Goal: Task Accomplishment & Management: Use online tool/utility

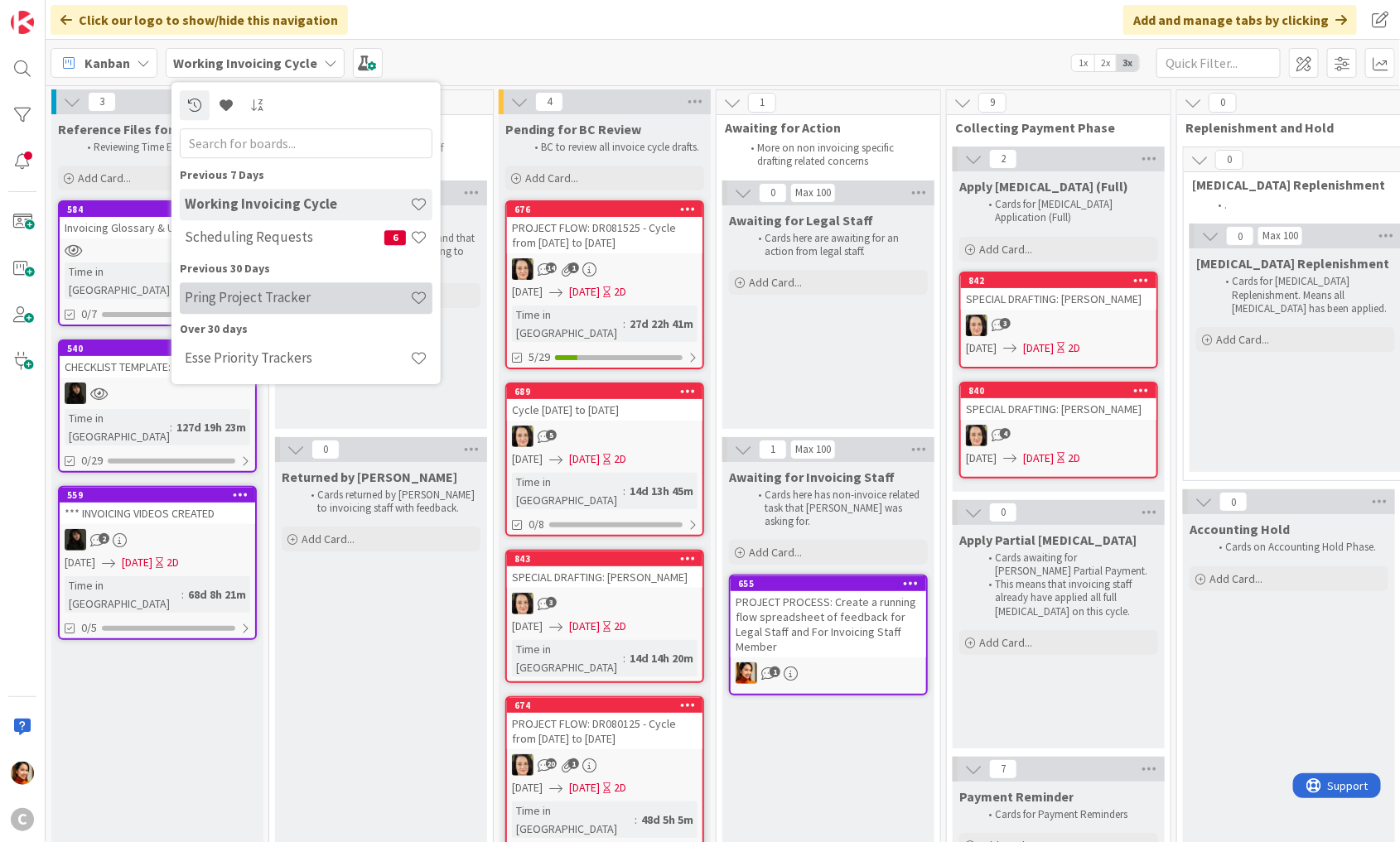
click at [240, 304] on h4 "Pring Project Tracker" at bounding box center [297, 298] width 225 height 17
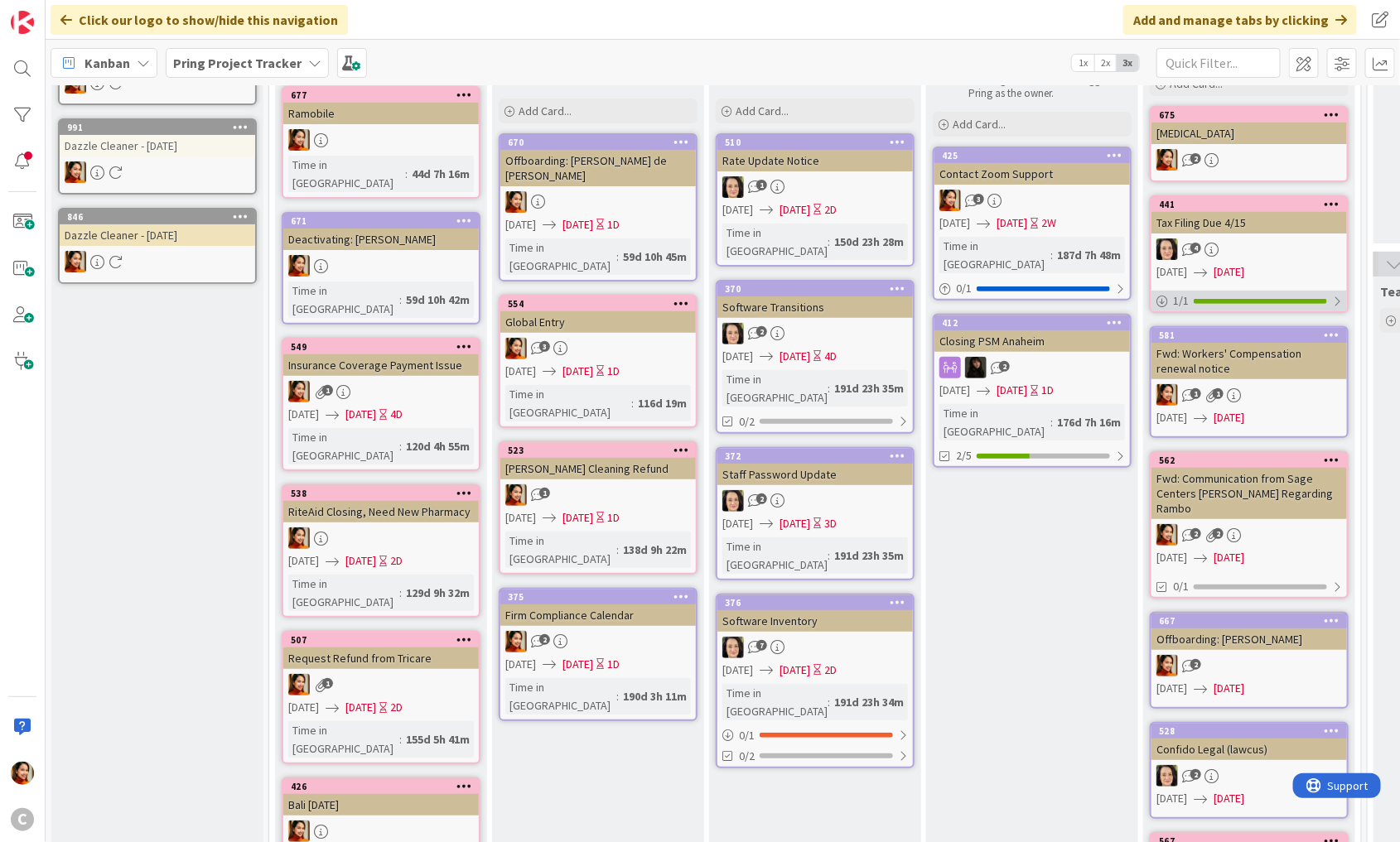
scroll to position [152, 0]
click at [627, 172] on div "670 Offboarding: [PERSON_NAME] de [PERSON_NAME] [DATE] [DATE] 1D Time in [GEOGR…" at bounding box center [598, 207] width 199 height 149
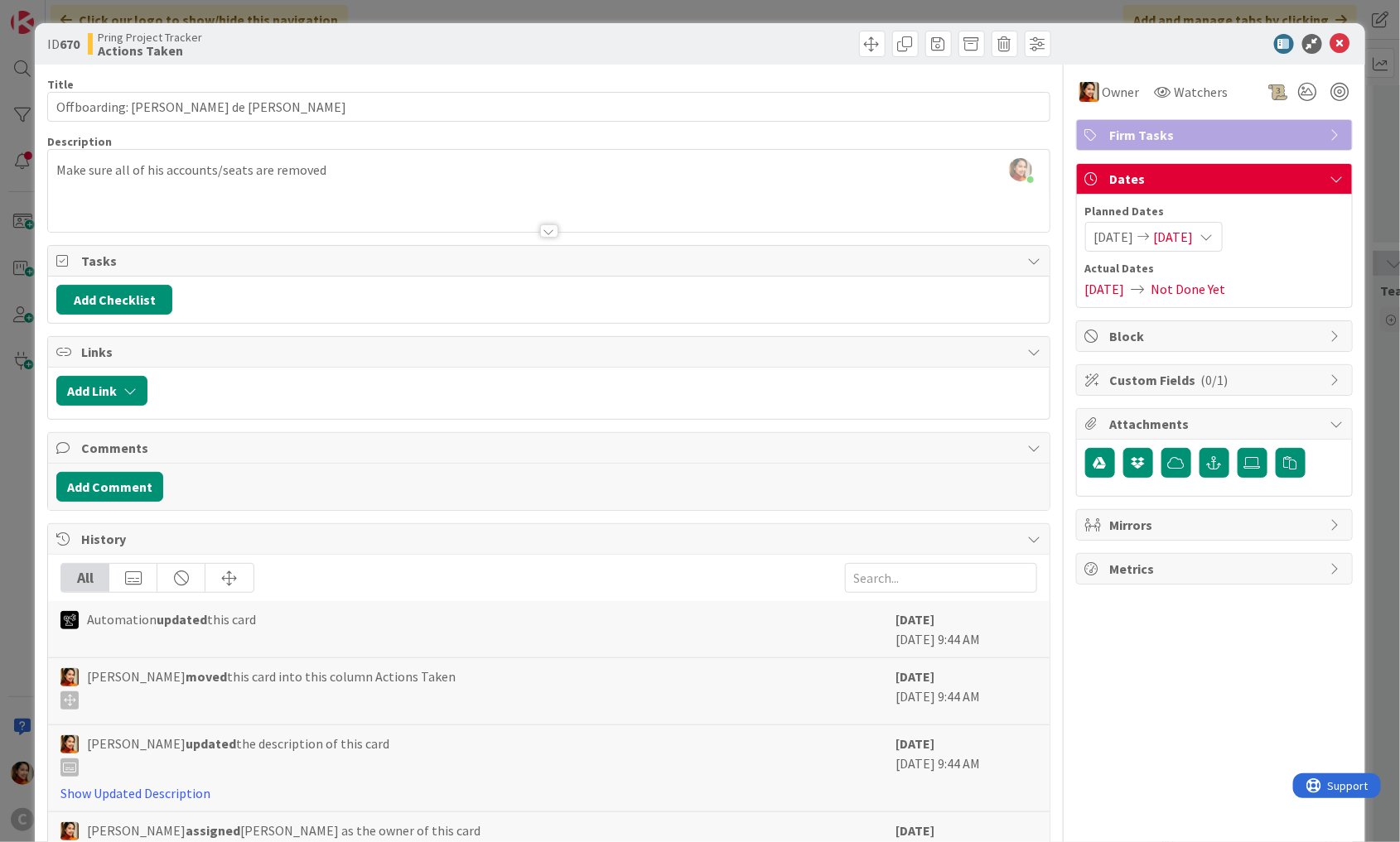
click at [10, 177] on div "ID 670 Pring Project Tracker Actions Taken Title 25 / 128 Offboarding: [PERSON_…" at bounding box center [700, 421] width 1400 height 842
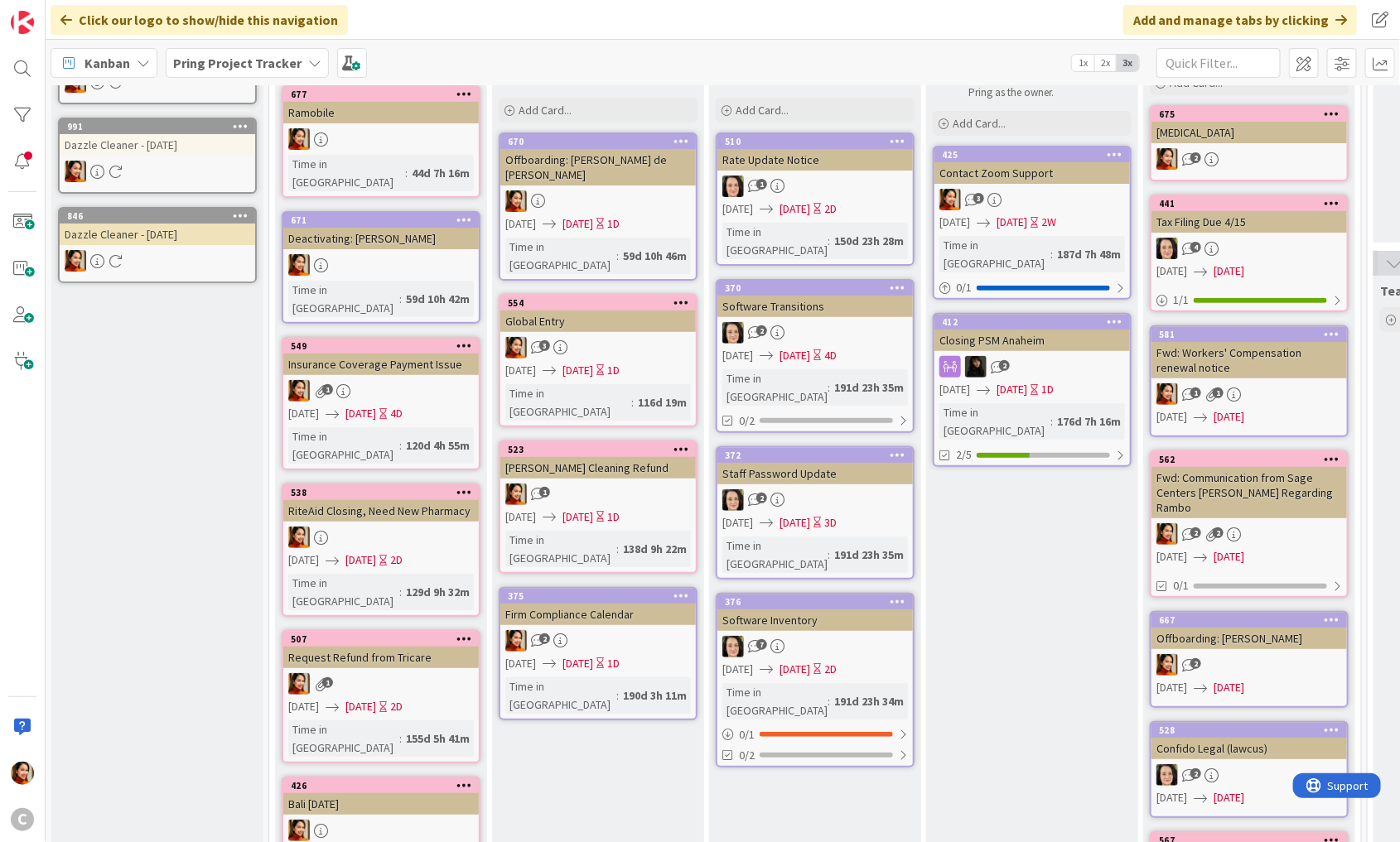
click at [283, 58] on b "Pring Project Tracker" at bounding box center [238, 62] width 128 height 17
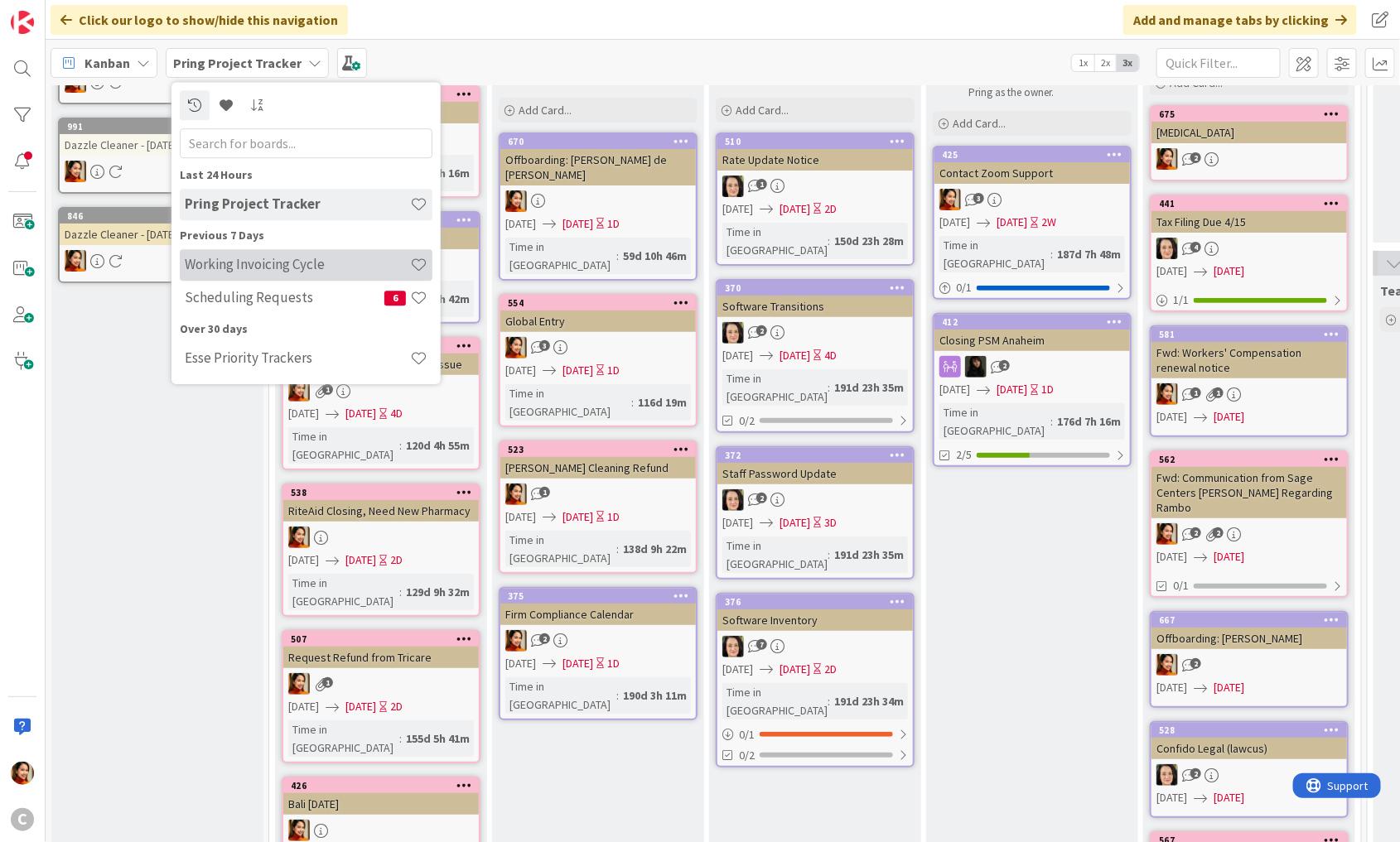
click at [216, 272] on h4 "Working Invoicing Cycle" at bounding box center [297, 265] width 225 height 17
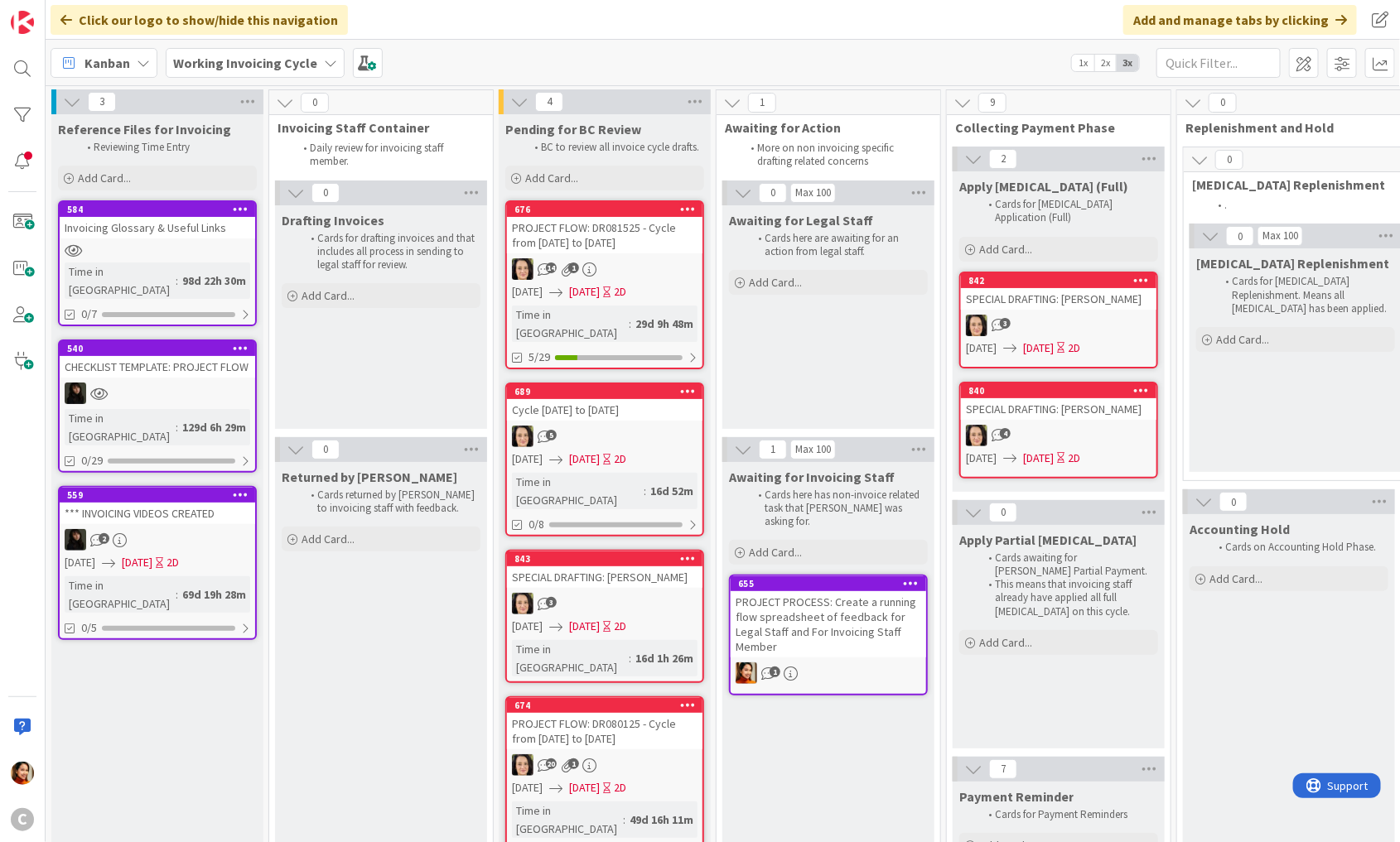
click at [604, 714] on div "PROJECT FLOW: DR080125 - Cycle from [DATE] to [DATE]" at bounding box center [605, 731] width 195 height 36
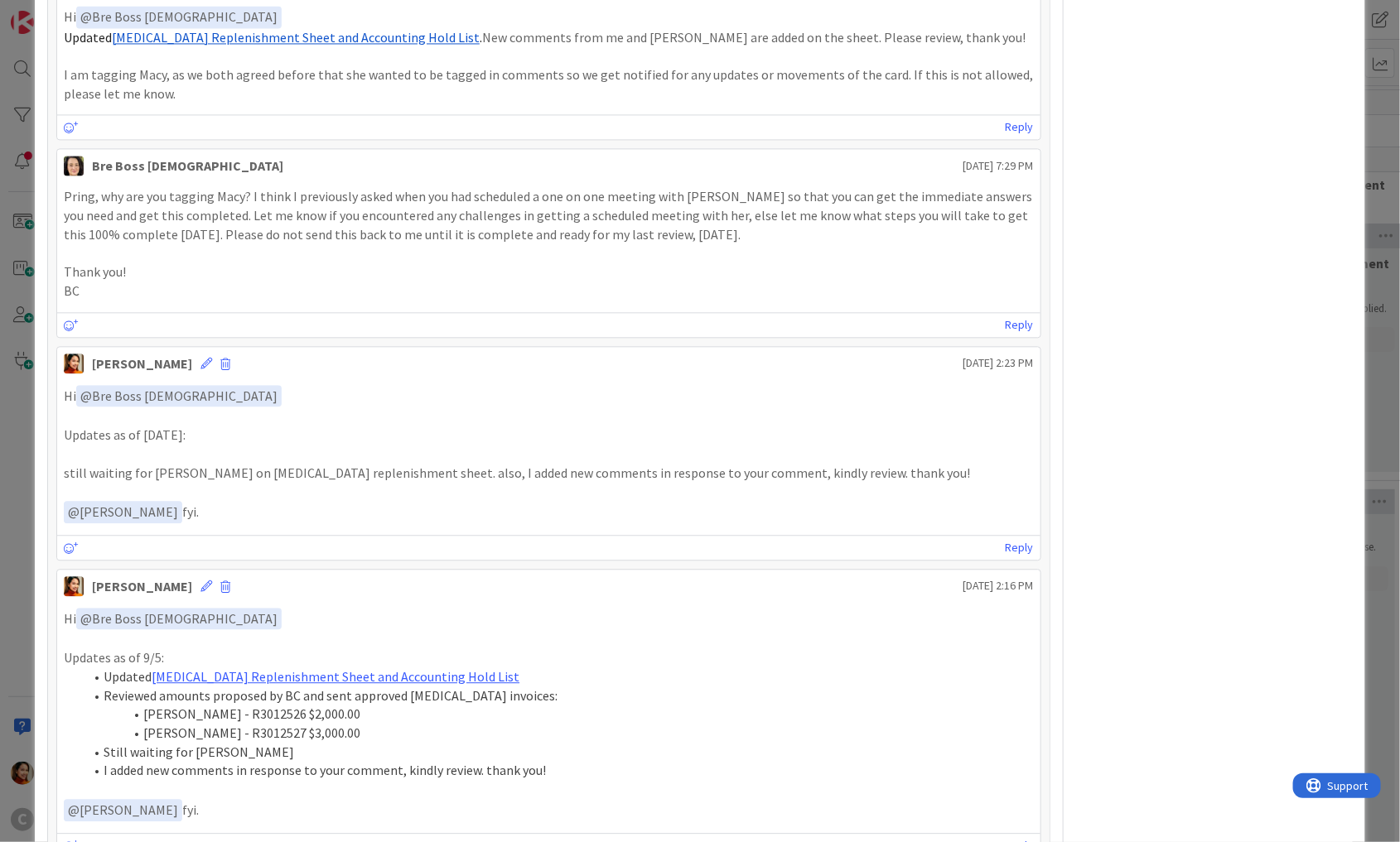
scroll to position [1621, 0]
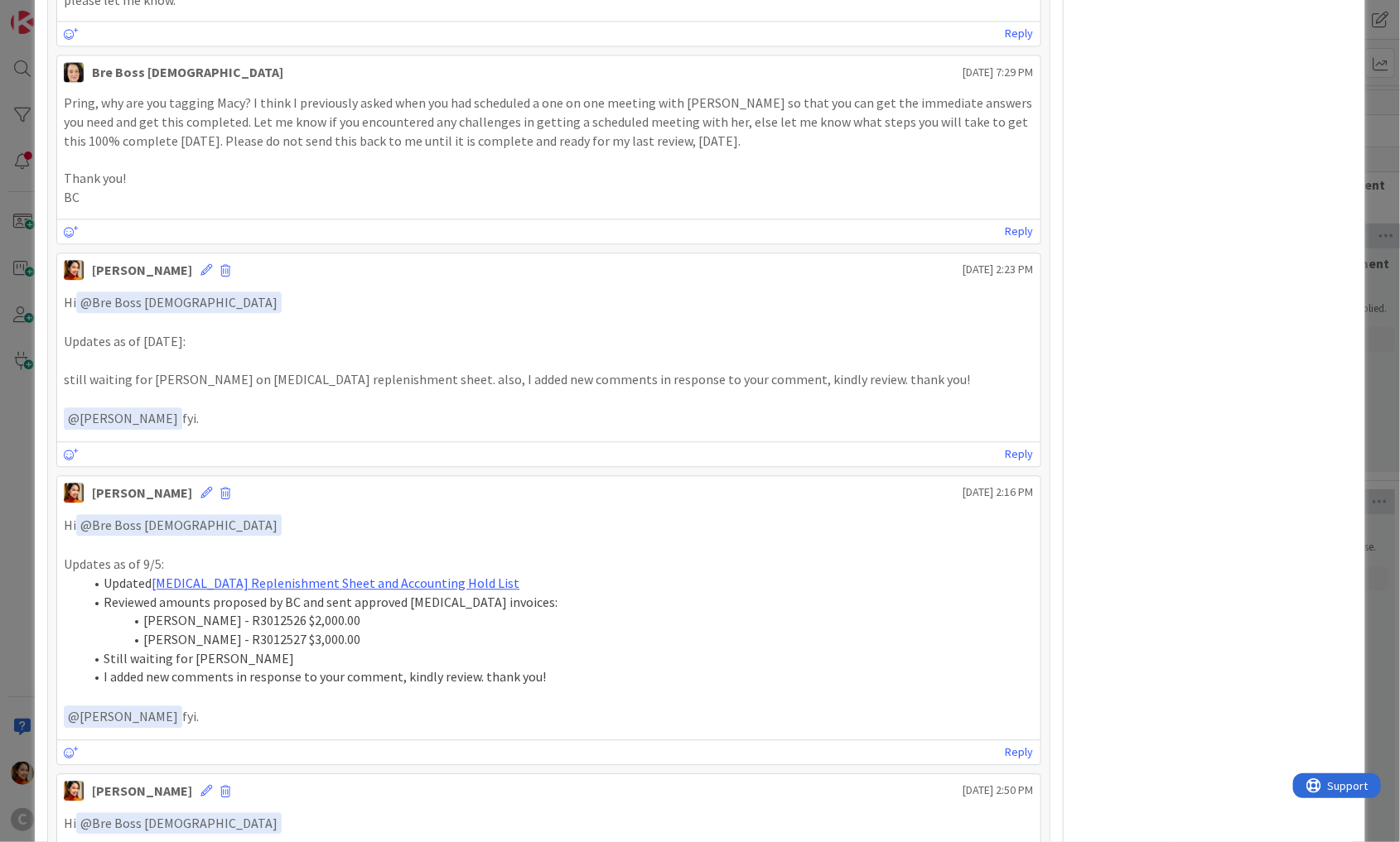
click at [259, 611] on li "[PERSON_NAME] - R3012526 $2,000.00" at bounding box center [559, 621] width 950 height 19
copy li "R3012526"
